Goal: Information Seeking & Learning: Learn about a topic

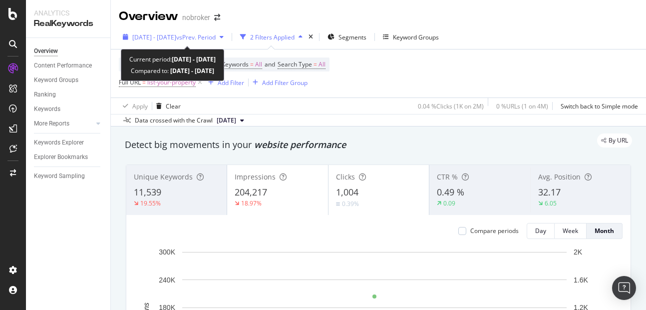
click at [176, 38] on span "[DATE] - [DATE]" at bounding box center [154, 37] width 44 height 8
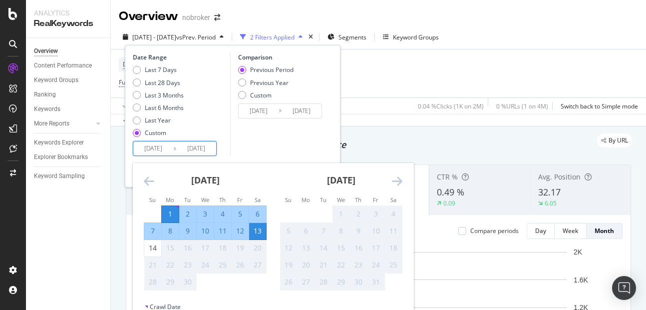
click at [198, 144] on input "[DATE]" at bounding box center [196, 148] width 40 height 14
click at [153, 247] on div "14" at bounding box center [152, 248] width 17 height 10
type input "[DATE]"
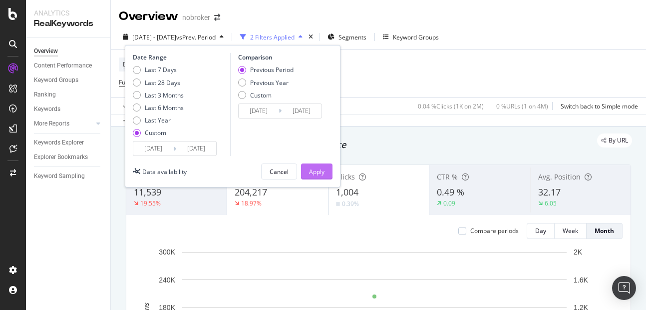
click at [317, 168] on div "Apply" at bounding box center [316, 171] width 15 height 8
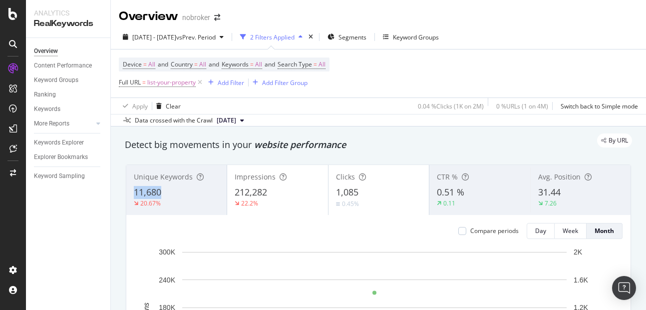
copy span "11,680"
drag, startPoint x: 132, startPoint y: 196, endPoint x: 170, endPoint y: 194, distance: 38.0
click at [170, 194] on div "Unique Keywords 11,680 20.67%" at bounding box center [176, 189] width 100 height 45
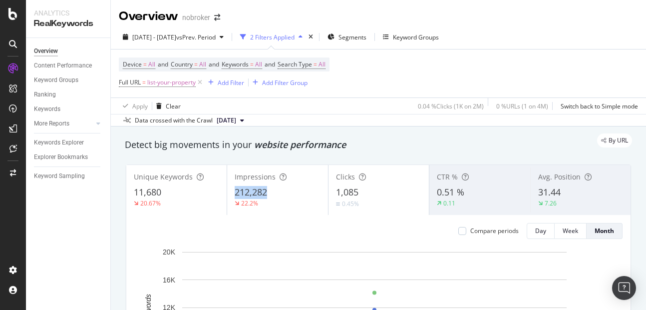
copy span "212,282"
drag, startPoint x: 231, startPoint y: 193, endPoint x: 276, endPoint y: 190, distance: 45.0
click at [276, 190] on div "Impressions 212,282 22.2%" at bounding box center [277, 189] width 100 height 45
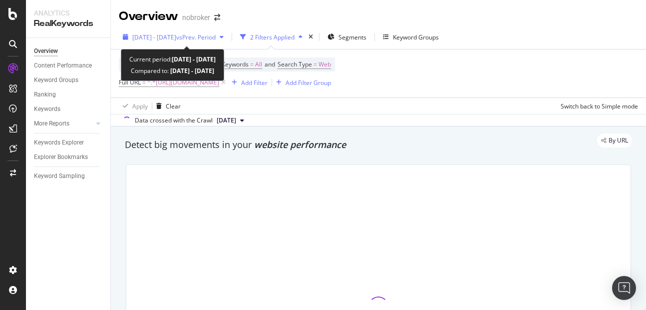
click at [170, 39] on span "[DATE] - [DATE]" at bounding box center [154, 37] width 44 height 8
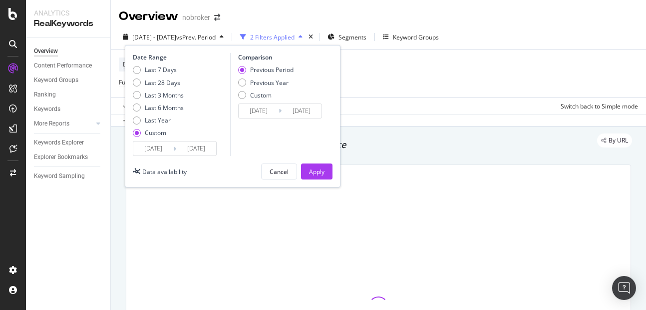
click at [193, 151] on input "2025/09/11" at bounding box center [196, 148] width 40 height 14
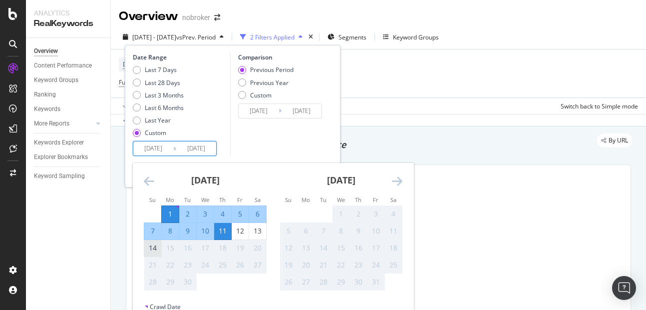
click at [153, 248] on div "14" at bounding box center [152, 248] width 17 height 10
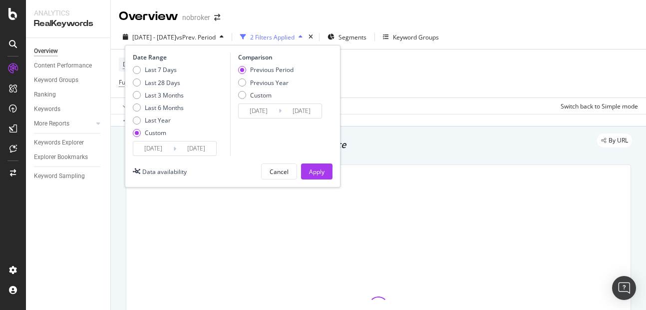
type input "2025/08/18"
type input "[DATE]"
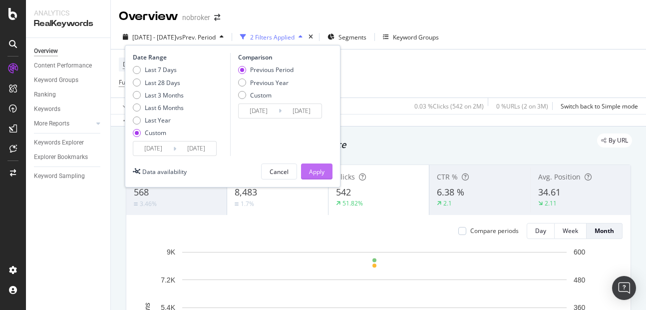
click at [317, 172] on div "Apply" at bounding box center [316, 171] width 15 height 8
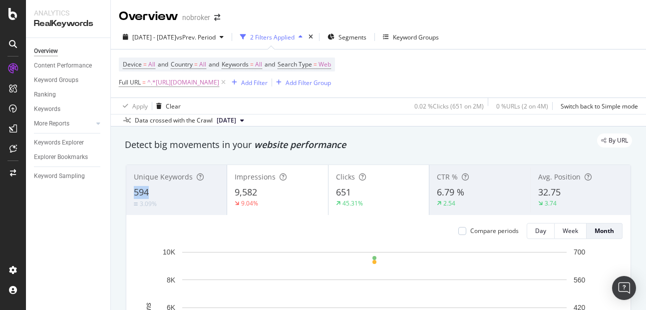
copy span "594"
drag, startPoint x: 133, startPoint y: 190, endPoint x: 155, endPoint y: 192, distance: 22.6
click at [155, 192] on div "Unique Keywords 594 3.09%" at bounding box center [176, 189] width 100 height 45
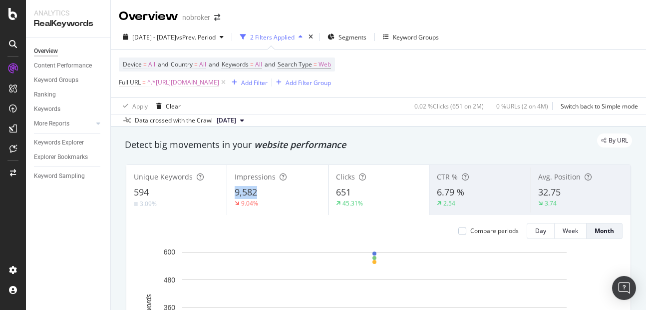
copy span "9,582"
drag, startPoint x: 229, startPoint y: 188, endPoint x: 276, endPoint y: 188, distance: 46.9
click at [276, 188] on div "Impressions 9,582 9.04%" at bounding box center [277, 189] width 100 height 45
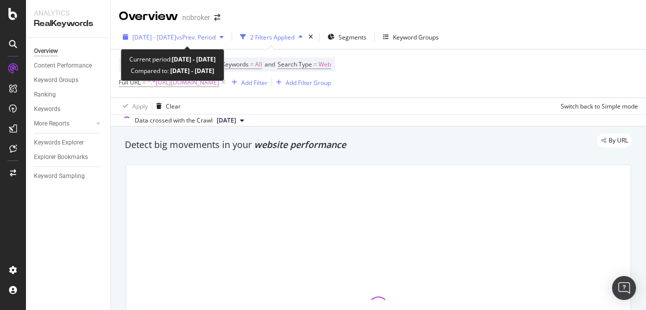
click at [176, 38] on span "2025 Sep. 1st - Sep. 13th" at bounding box center [154, 37] width 44 height 8
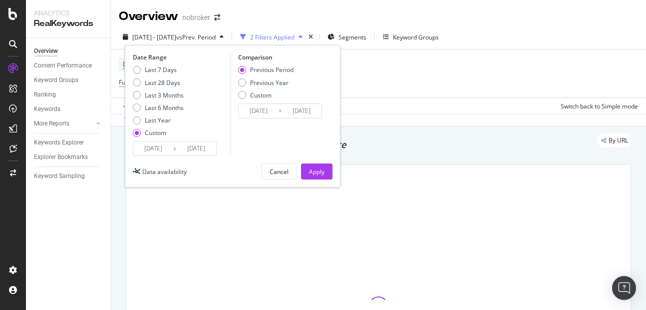
click at [201, 144] on input "2025/09/13" at bounding box center [196, 148] width 40 height 14
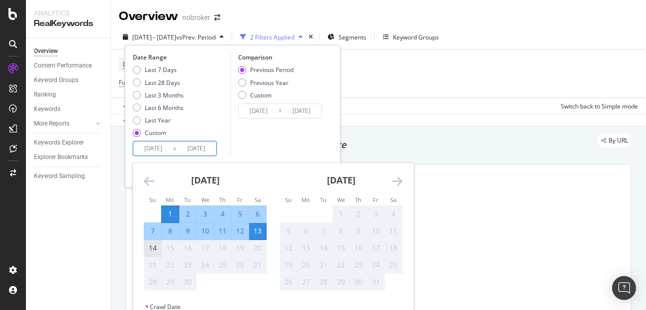
click at [158, 254] on div "14" at bounding box center [152, 248] width 17 height 16
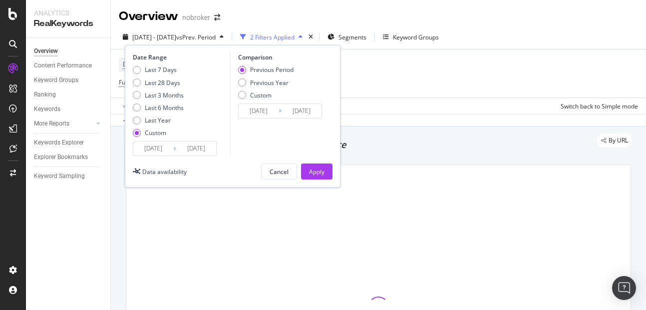
type input "[DATE]"
click at [307, 178] on button "Apply" at bounding box center [316, 171] width 31 height 16
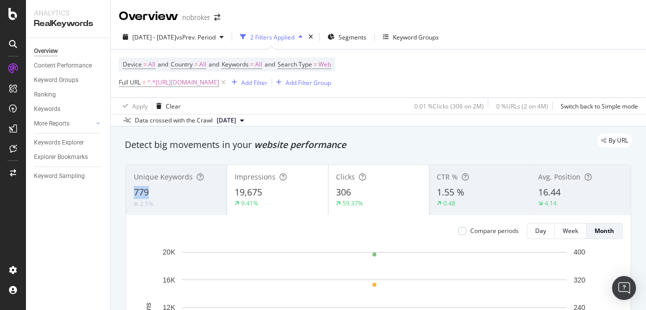
copy span "779"
drag, startPoint x: 131, startPoint y: 184, endPoint x: 149, endPoint y: 191, distance: 19.3
click at [149, 191] on div "Unique Keywords 779 2.5%" at bounding box center [176, 189] width 100 height 45
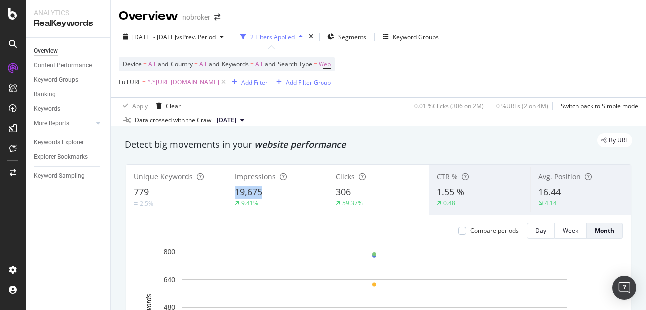
copy span "19,675"
drag, startPoint x: 229, startPoint y: 193, endPoint x: 270, endPoint y: 194, distance: 40.5
click at [270, 194] on div "Impressions 19,675 9.41%" at bounding box center [277, 189] width 100 height 45
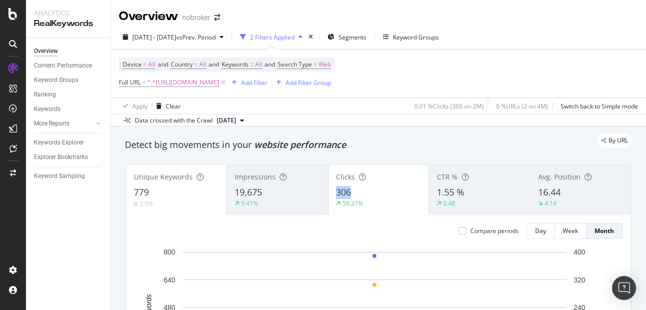
copy span "306"
drag, startPoint x: 334, startPoint y: 188, endPoint x: 368, endPoint y: 192, distance: 34.6
click at [368, 192] on div "306" at bounding box center [378, 192] width 85 height 13
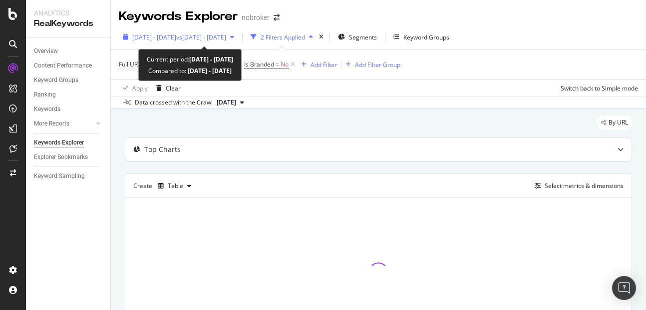
click at [172, 38] on span "[DATE] - [DATE]" at bounding box center [154, 37] width 44 height 8
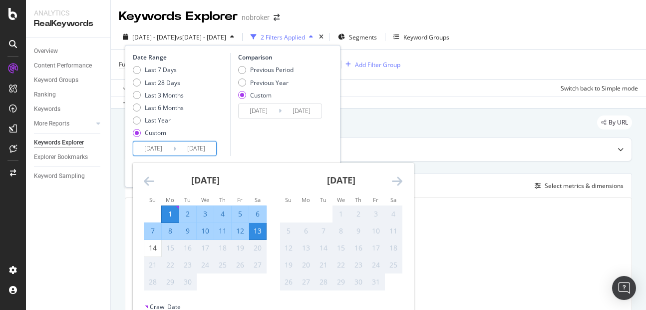
click at [203, 151] on input "[DATE]" at bounding box center [196, 148] width 40 height 14
click at [145, 246] on div "14" at bounding box center [152, 248] width 17 height 10
type input "[DATE]"
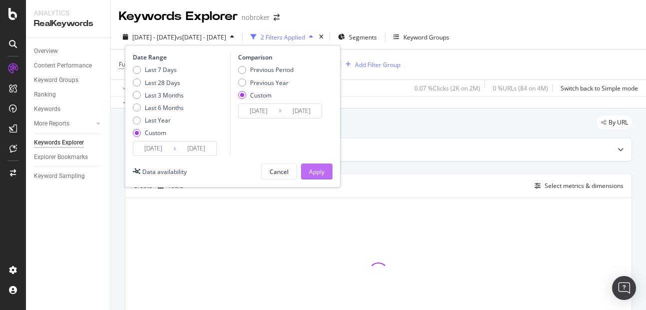
click at [320, 168] on div "Apply" at bounding box center [316, 171] width 15 height 8
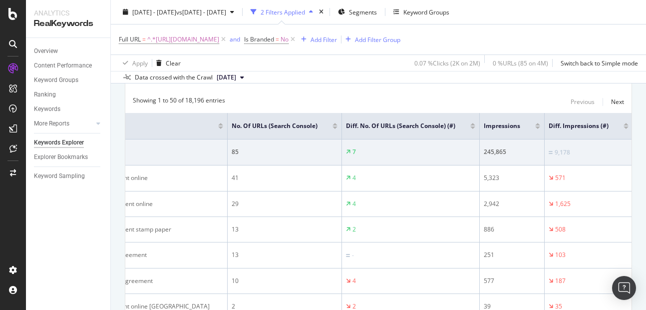
scroll to position [0, 12]
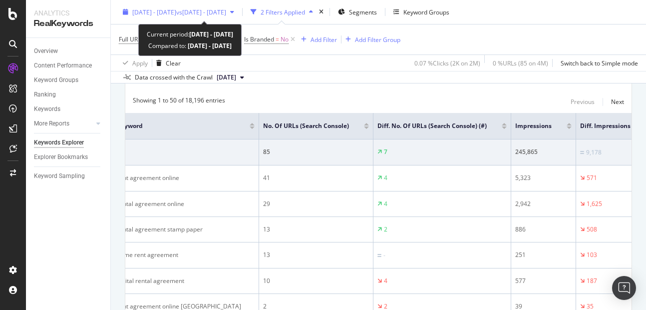
click at [176, 11] on span "[DATE] - [DATE]" at bounding box center [154, 11] width 44 height 8
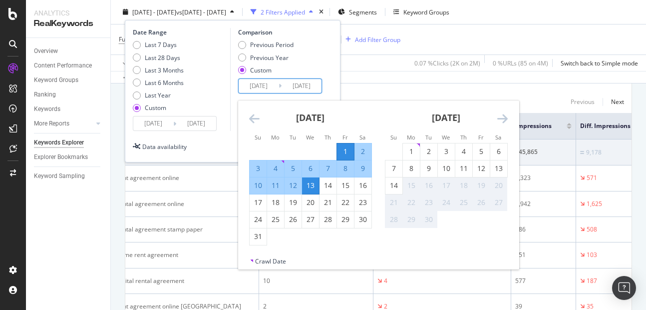
click at [304, 85] on input "2025/08/13" at bounding box center [302, 86] width 40 height 14
click at [325, 184] on div "14" at bounding box center [328, 185] width 17 height 10
type input "2025/08/14"
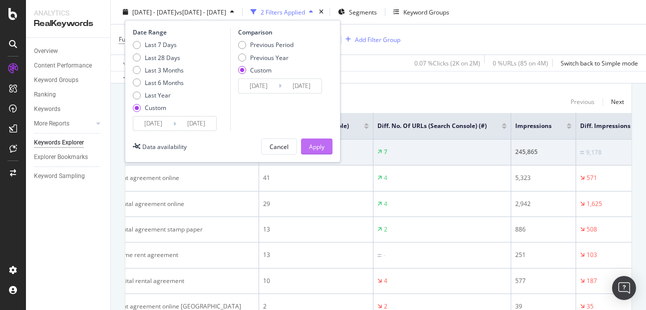
click at [317, 144] on div "Apply" at bounding box center [316, 146] width 15 height 8
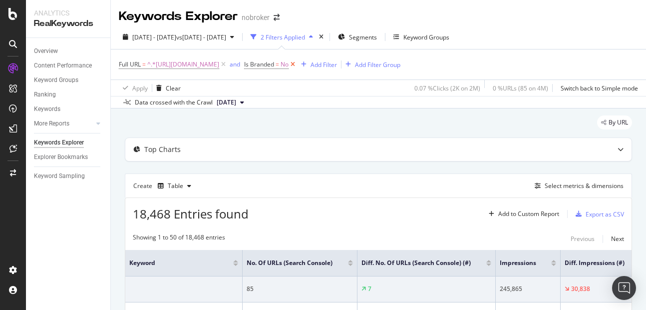
click at [297, 65] on icon at bounding box center [293, 64] width 8 height 10
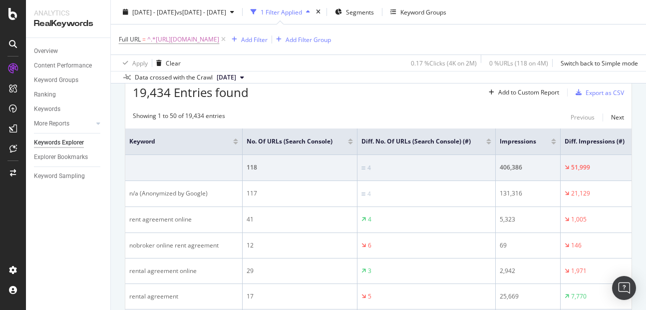
scroll to position [123, 0]
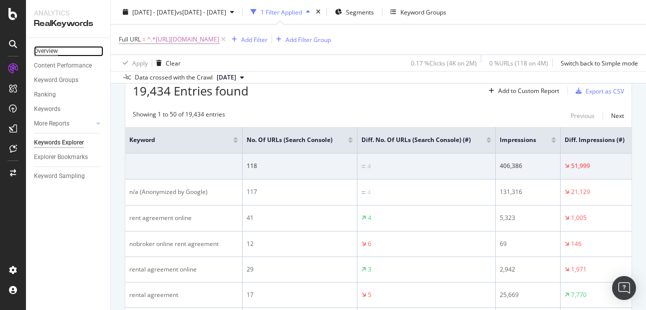
click at [44, 55] on div "Overview" at bounding box center [46, 51] width 24 height 10
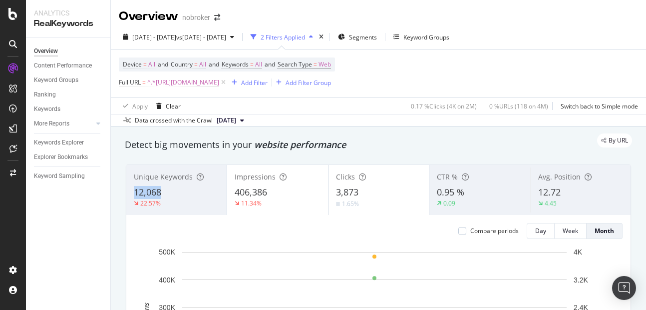
copy span "12,068"
drag, startPoint x: 132, startPoint y: 192, endPoint x: 163, endPoint y: 194, distance: 31.0
click at [163, 194] on div "Unique Keywords 12,068 22.57%" at bounding box center [176, 189] width 100 height 45
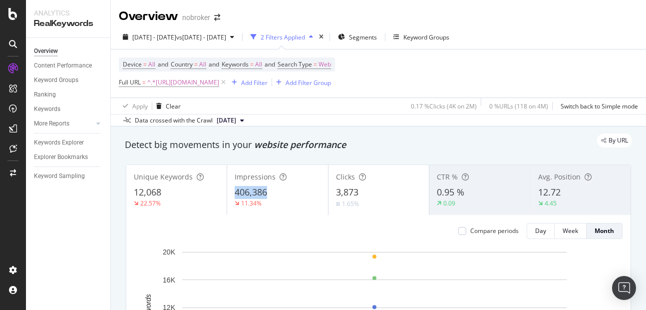
copy span "406,386"
drag, startPoint x: 231, startPoint y: 192, endPoint x: 281, endPoint y: 196, distance: 50.1
click at [281, 196] on div "Impressions 406,386 11.34%" at bounding box center [277, 189] width 100 height 45
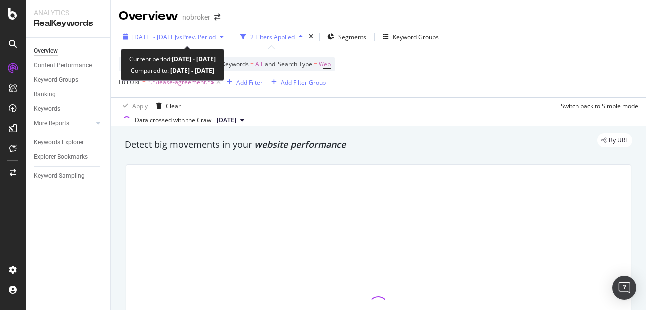
click at [176, 39] on span "[DATE] - [DATE]" at bounding box center [154, 37] width 44 height 8
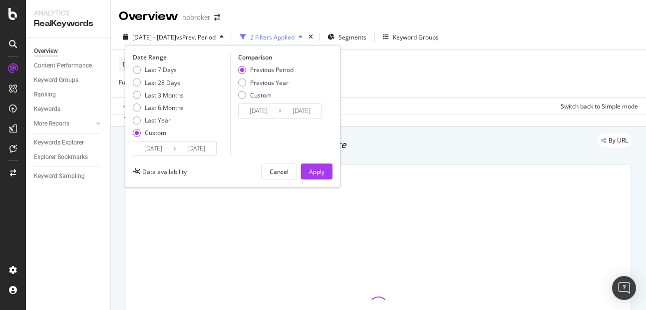
click at [205, 149] on input "[DATE]" at bounding box center [196, 148] width 40 height 14
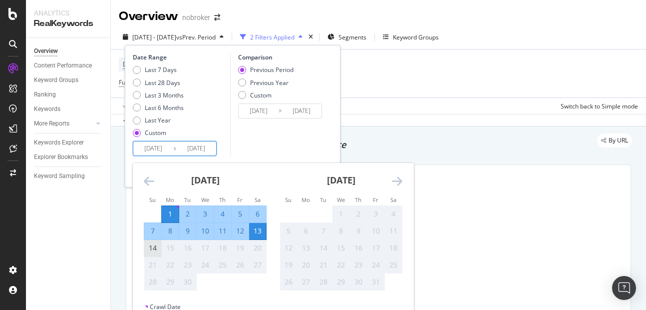
click at [160, 242] on div "14" at bounding box center [152, 248] width 17 height 16
type input "[DATE]"
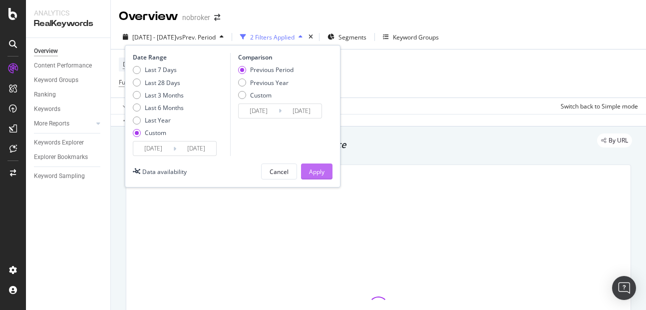
click at [320, 174] on div "Apply" at bounding box center [316, 171] width 15 height 8
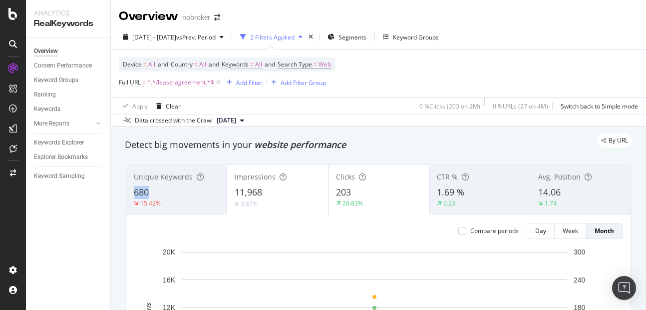
copy span "680"
drag, startPoint x: 133, startPoint y: 188, endPoint x: 147, endPoint y: 190, distance: 14.6
click at [147, 190] on div "Unique Keywords 680 15.42%" at bounding box center [176, 189] width 100 height 45
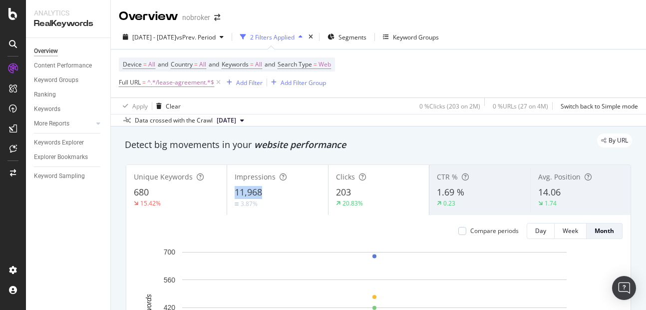
copy span "11,968"
drag, startPoint x: 233, startPoint y: 192, endPoint x: 277, endPoint y: 196, distance: 44.1
click at [277, 196] on div "11,968" at bounding box center [277, 192] width 85 height 13
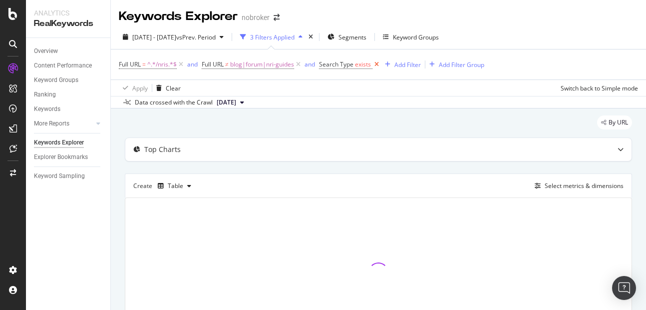
click at [378, 67] on icon at bounding box center [377, 64] width 8 height 10
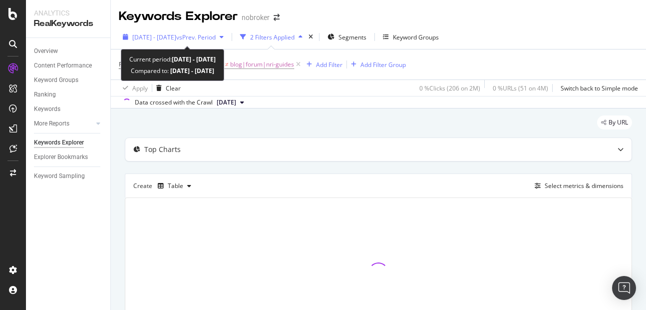
click at [155, 33] on span "[DATE] - [DATE]" at bounding box center [154, 37] width 44 height 8
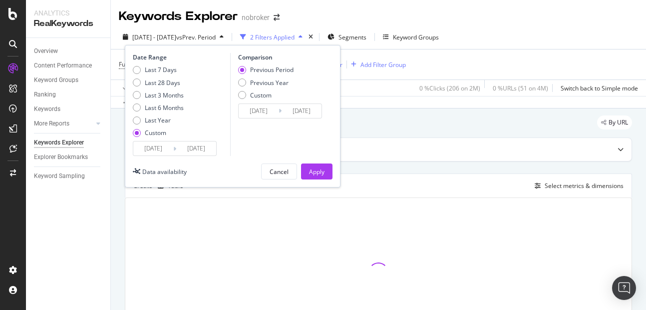
click at [195, 148] on input "[DATE]" at bounding box center [196, 148] width 40 height 14
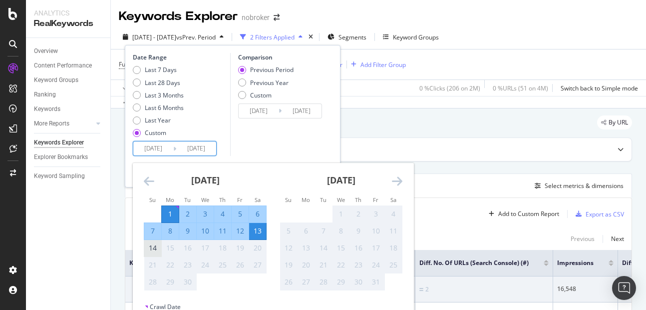
click at [159, 246] on div "14" at bounding box center [152, 248] width 17 height 10
type input "[DATE]"
type input "2025/08/18"
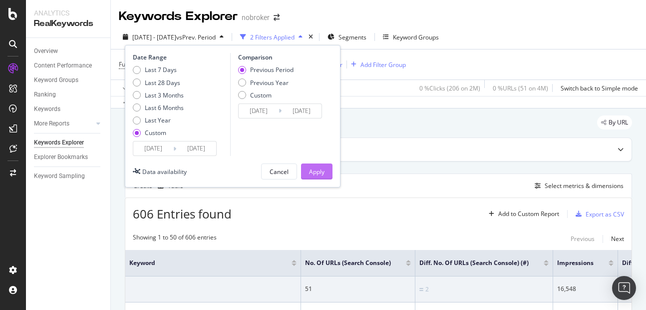
click at [309, 174] on div "Apply" at bounding box center [316, 171] width 15 height 8
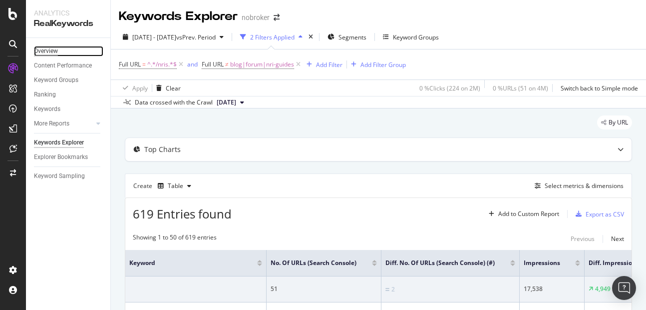
click at [43, 49] on div "Overview" at bounding box center [46, 51] width 24 height 10
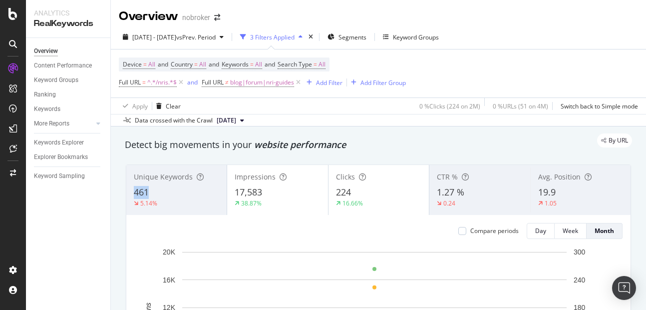
copy span "461"
drag, startPoint x: 132, startPoint y: 192, endPoint x: 158, endPoint y: 188, distance: 25.7
click at [158, 188] on div "Unique Keywords 461 5.14%" at bounding box center [176, 189] width 100 height 45
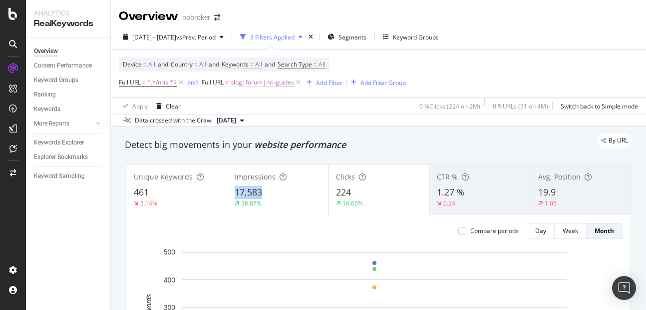
copy span "17,583"
drag, startPoint x: 232, startPoint y: 186, endPoint x: 281, endPoint y: 188, distance: 49.0
click at [281, 188] on div "Impressions 17,583 38.87%" at bounding box center [277, 189] width 100 height 45
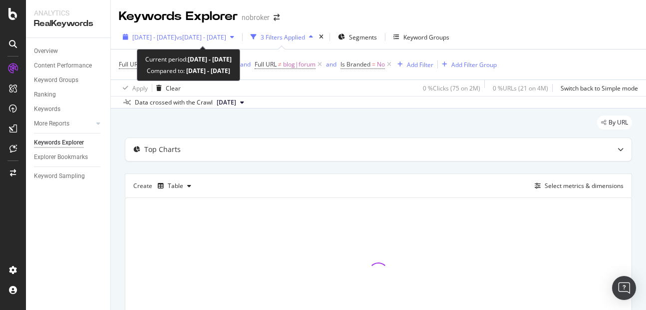
click at [176, 34] on span "[DATE] - [DATE]" at bounding box center [154, 37] width 44 height 8
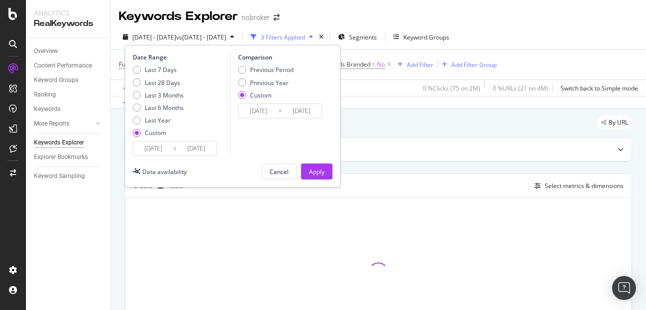
click at [196, 150] on input "[DATE]" at bounding box center [196, 148] width 40 height 14
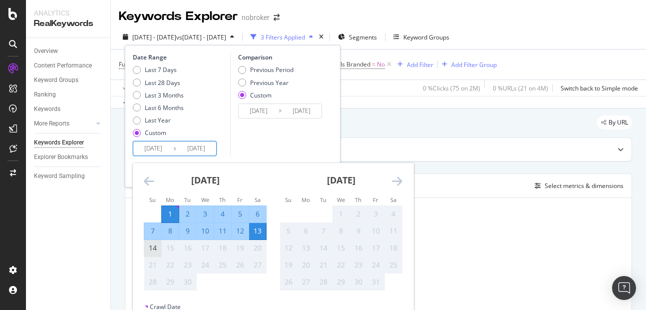
click at [155, 246] on div "14" at bounding box center [152, 248] width 17 height 10
type input "[DATE]"
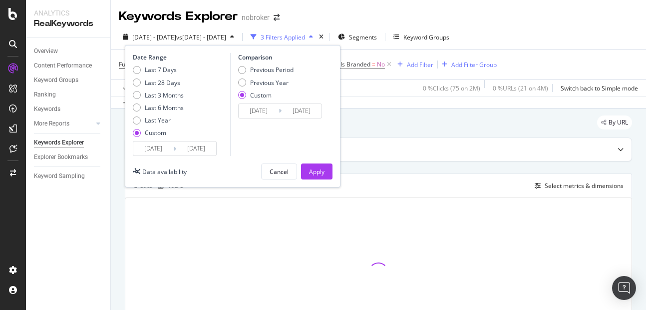
click at [312, 174] on div "Apply" at bounding box center [316, 171] width 15 height 8
click at [316, 177] on div "Create Table Select metrics & dimensions" at bounding box center [378, 185] width 507 height 24
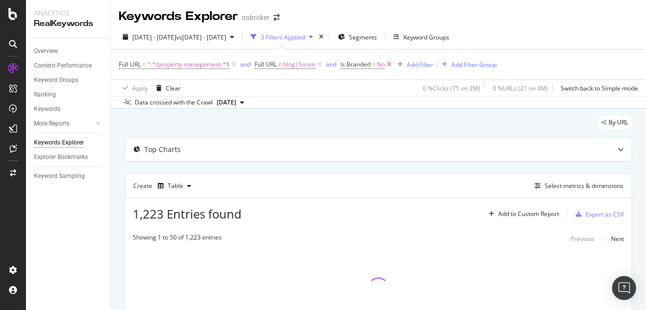
click at [393, 63] on icon at bounding box center [389, 64] width 8 height 10
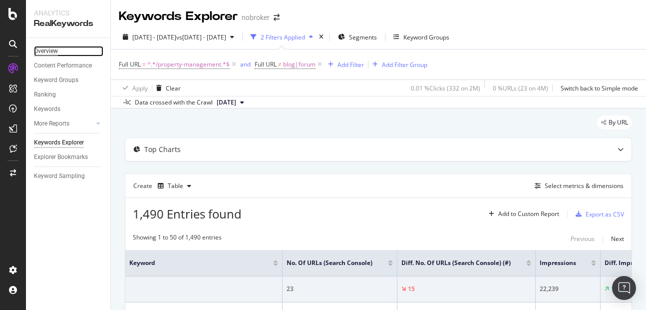
click at [49, 47] on div "Overview" at bounding box center [46, 51] width 24 height 10
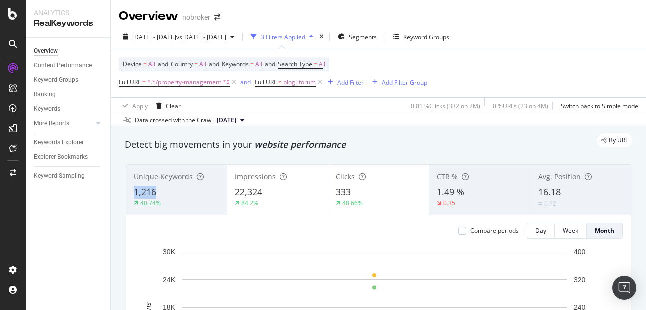
copy span "1,216"
drag, startPoint x: 131, startPoint y: 193, endPoint x: 175, endPoint y: 197, distance: 44.1
click at [175, 197] on div "Unique Keywords 1,216 40.74%" at bounding box center [176, 189] width 100 height 45
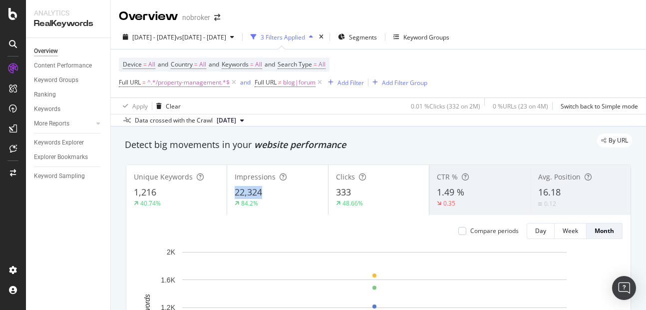
copy span "22,324"
drag, startPoint x: 235, startPoint y: 188, endPoint x: 273, endPoint y: 188, distance: 38.5
click at [273, 188] on div "22,324" at bounding box center [277, 192] width 85 height 13
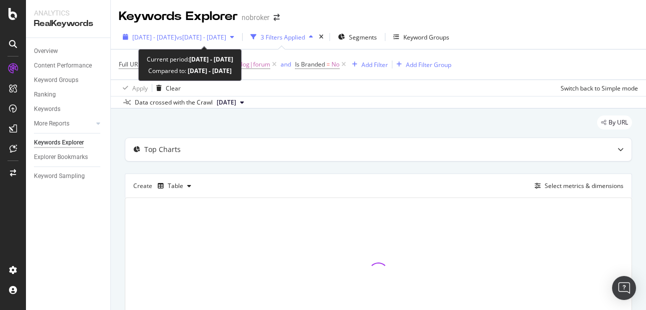
click at [174, 42] on div "[DATE] - [DATE] vs [DATE] - [DATE]" at bounding box center [178, 36] width 119 height 15
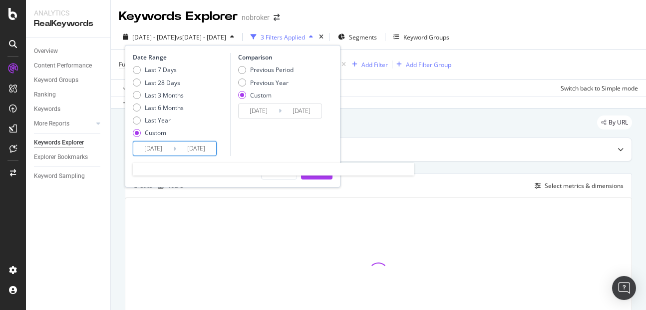
click at [198, 151] on input "[DATE]" at bounding box center [196, 148] width 40 height 14
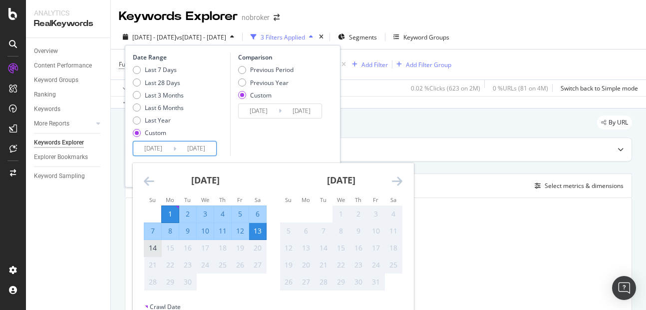
click at [152, 246] on div "14" at bounding box center [152, 248] width 17 height 10
type input "[DATE]"
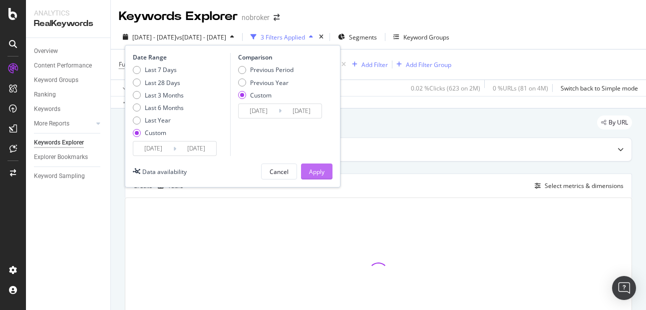
click at [320, 171] on div "Apply" at bounding box center [316, 171] width 15 height 8
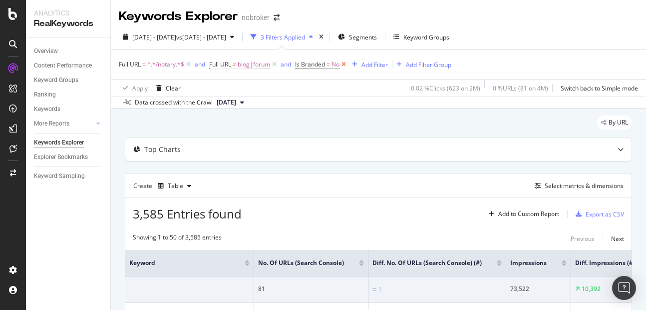
click at [346, 66] on icon at bounding box center [344, 64] width 8 height 10
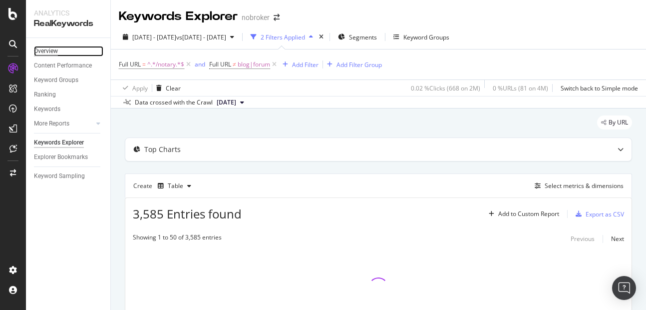
click at [41, 48] on div "Overview" at bounding box center [46, 51] width 24 height 10
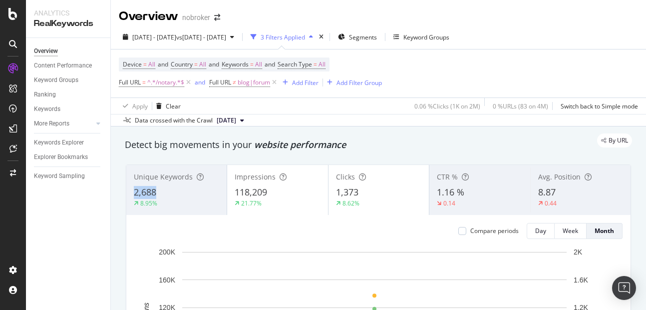
copy span "2,688"
drag, startPoint x: 130, startPoint y: 188, endPoint x: 157, endPoint y: 190, distance: 26.5
click at [157, 190] on div "Unique Keywords 2,688 8.95%" at bounding box center [176, 189] width 100 height 45
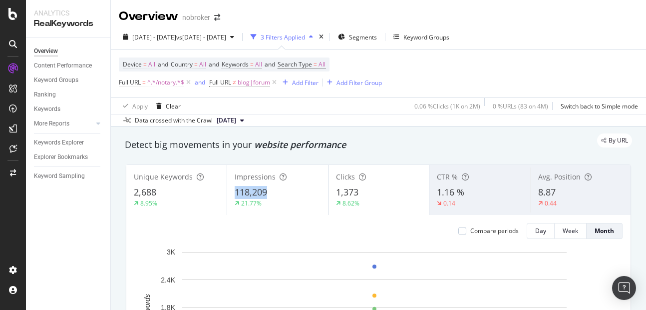
copy span "118,209"
drag, startPoint x: 230, startPoint y: 190, endPoint x: 266, endPoint y: 197, distance: 36.7
click at [266, 197] on div "Impressions 118,209 21.77%" at bounding box center [277, 189] width 100 height 45
